Goal: Task Accomplishment & Management: Complete application form

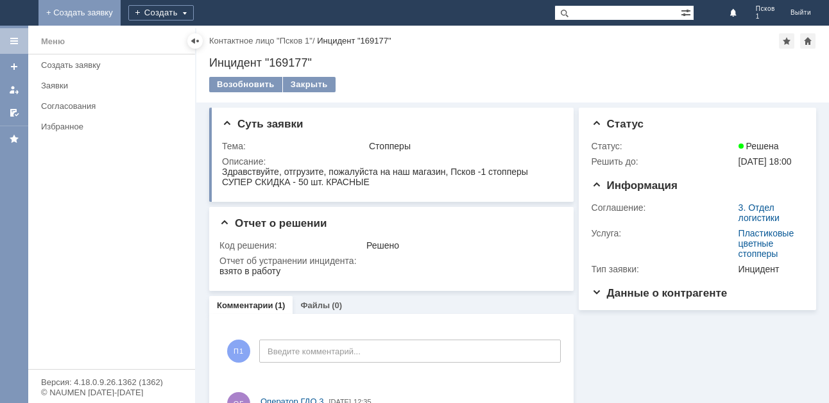
click at [121, 10] on link "+ Создать заявку" at bounding box center [79, 13] width 82 height 26
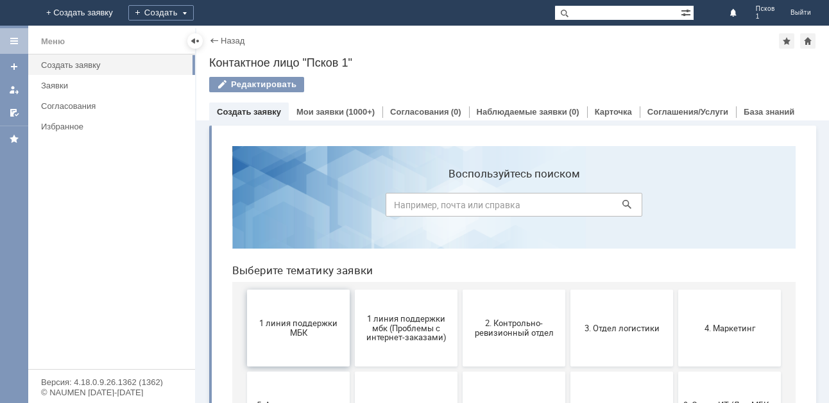
click at [310, 341] on button "1 линия поддержки МБК" at bounding box center [298, 328] width 103 height 77
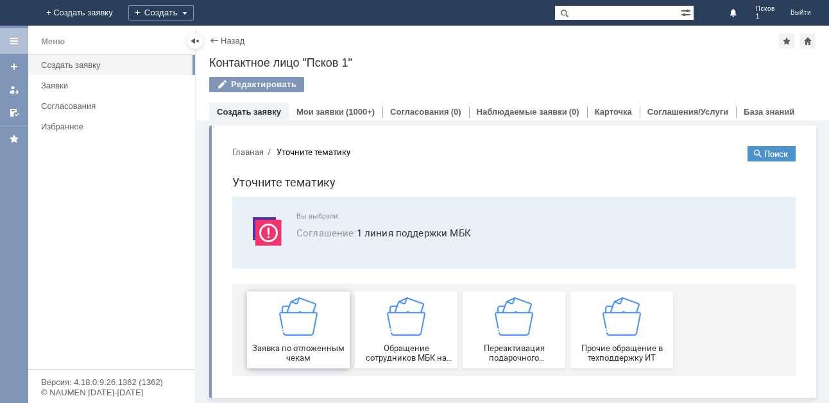
click at [318, 325] on div "Заявка по отложенным чекам" at bounding box center [298, 330] width 95 height 65
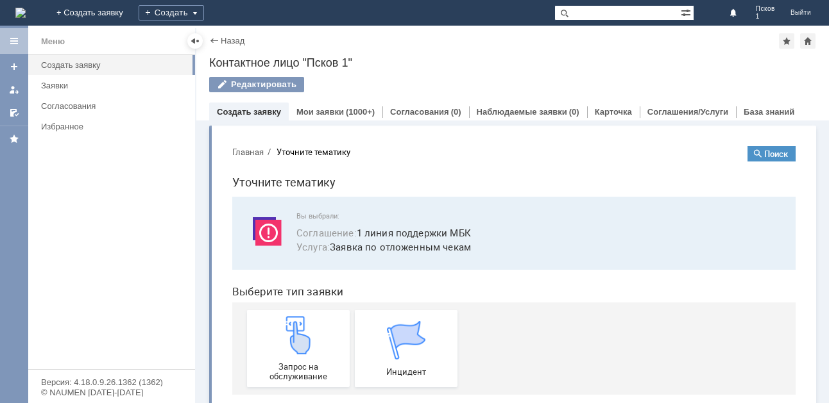
click at [318, 325] on div "Запрос на обслуживание" at bounding box center [298, 348] width 95 height 65
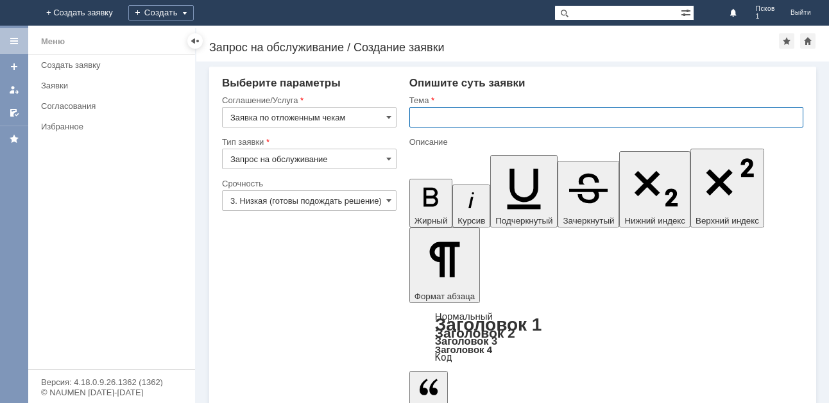
click at [454, 113] on input "text" at bounding box center [606, 117] width 394 height 21
type input "отложенные чеки"
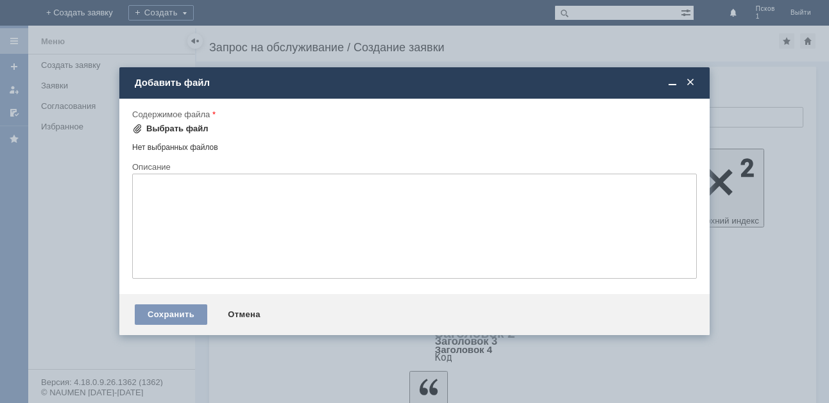
click at [199, 127] on div "Выбрать файл" at bounding box center [177, 129] width 62 height 10
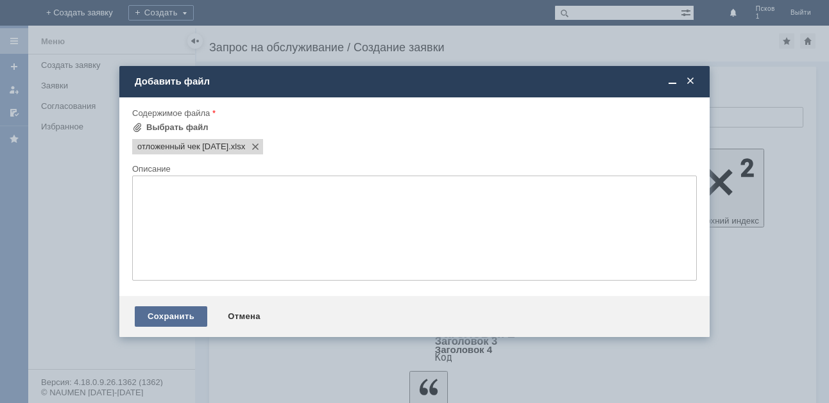
click at [176, 326] on div "Сохранить" at bounding box center [171, 317] width 72 height 21
